Goal: Navigation & Orientation: Go to known website

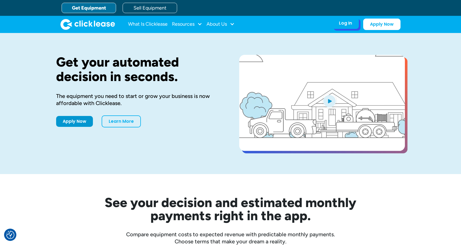
click at [353, 26] on div "Log In Account login I use Clicklease to get my equipment Partner Portal I offe…" at bounding box center [345, 22] width 27 height 11
click at [349, 23] on div "Log In" at bounding box center [345, 22] width 13 height 5
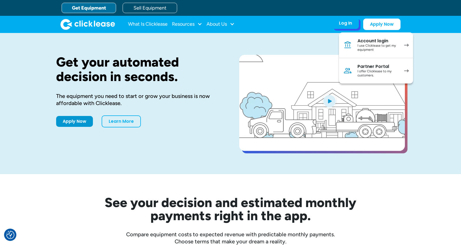
click at [367, 74] on div "I offer Clicklease to my customers." at bounding box center [377, 73] width 41 height 8
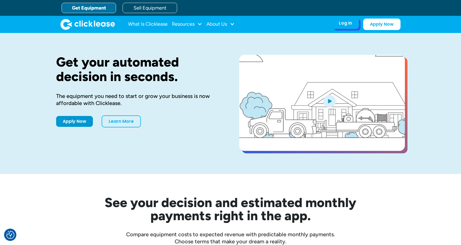
click at [347, 19] on div "Log In Account login I use Clicklease to get my equipment Partner Portal I offe…" at bounding box center [345, 22] width 27 height 11
click at [344, 21] on div "Log In" at bounding box center [345, 22] width 13 height 5
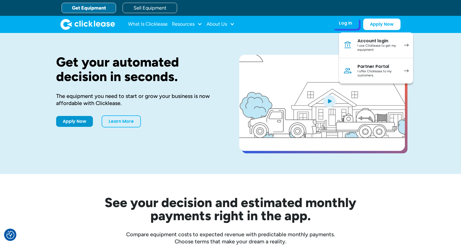
click at [371, 71] on div "I offer Clicklease to my customers." at bounding box center [377, 73] width 41 height 8
